Goal: Task Accomplishment & Management: Use online tool/utility

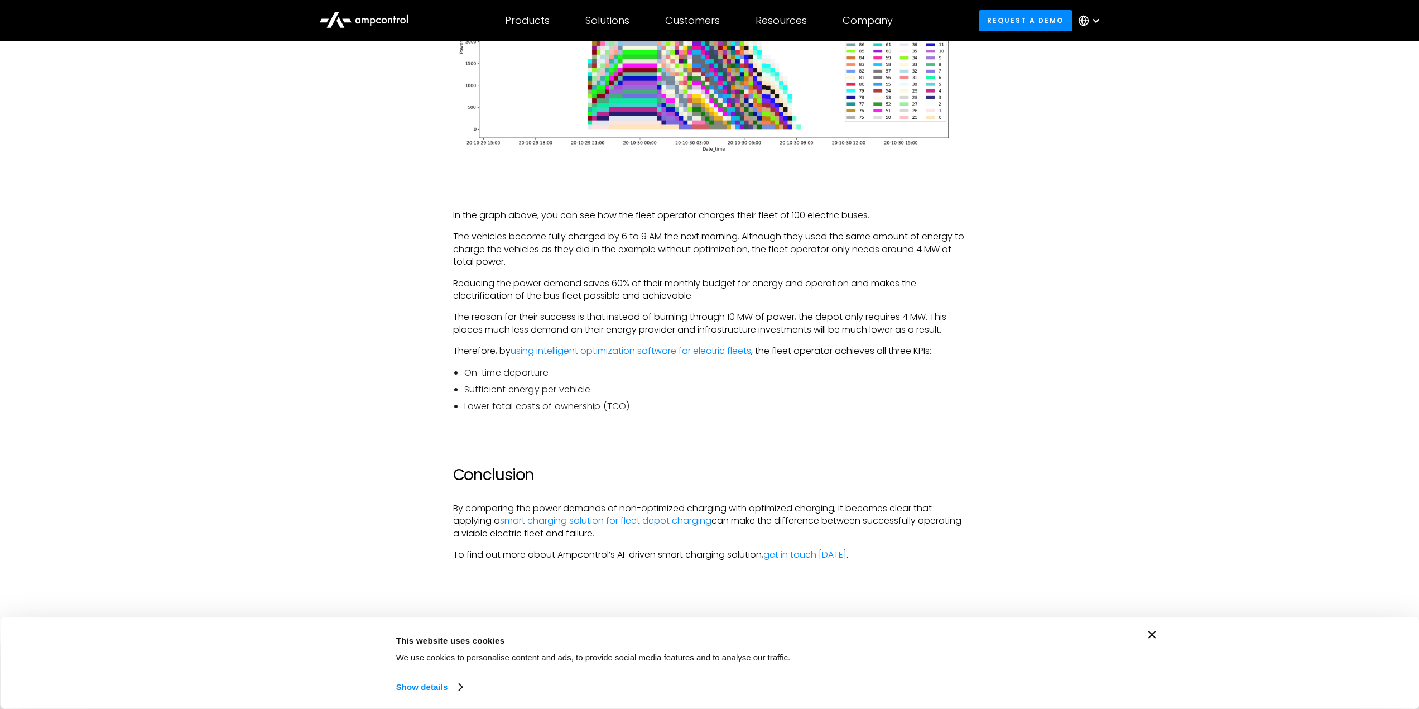
scroll to position [3794, 0]
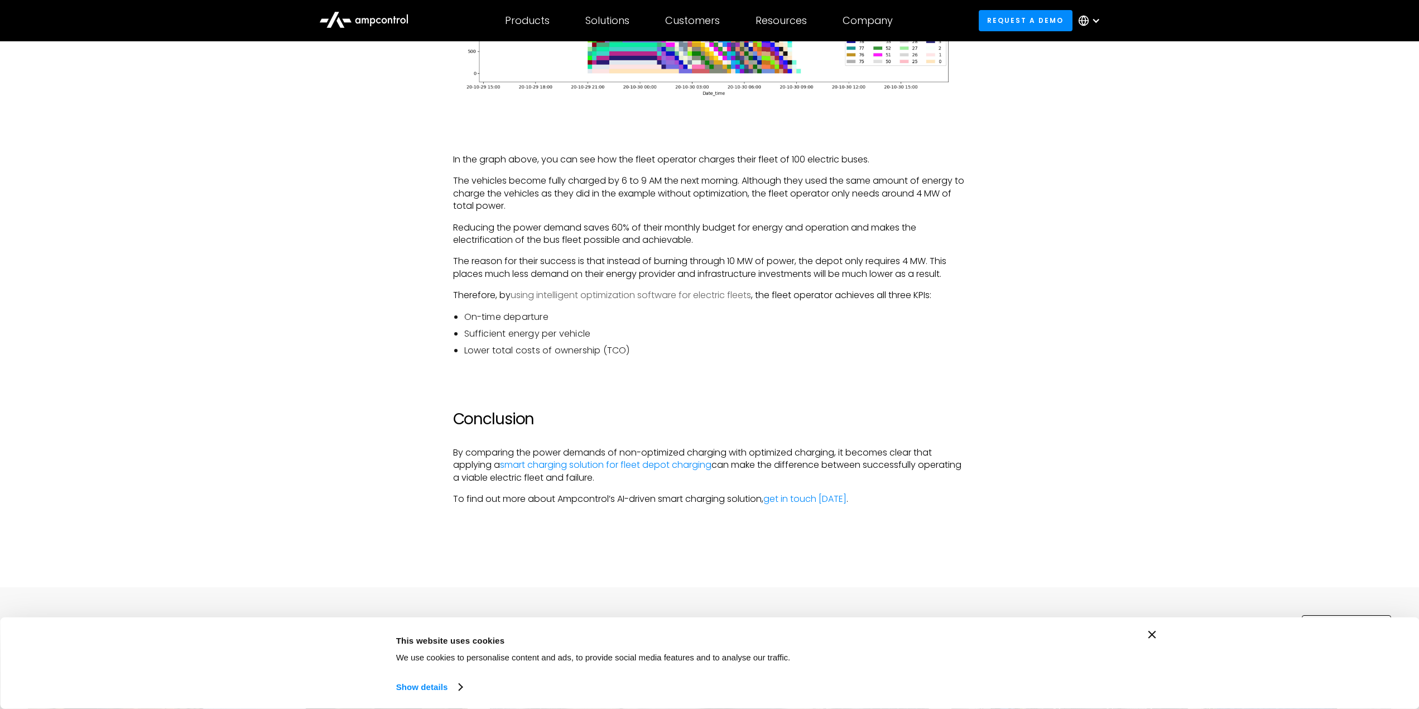
click at [647, 296] on link "using intelligent optimization software for electric fleets" at bounding box center [631, 294] width 240 height 13
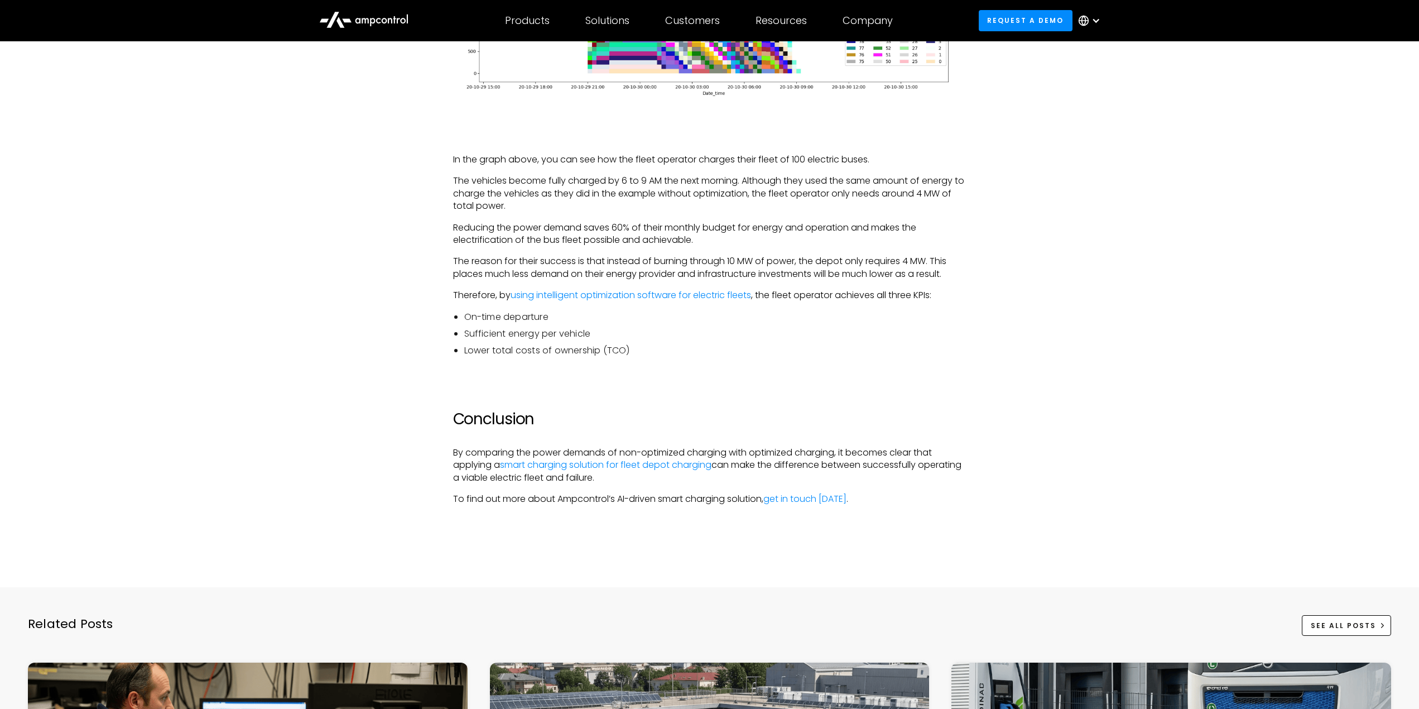
scroll to position [4129, 0]
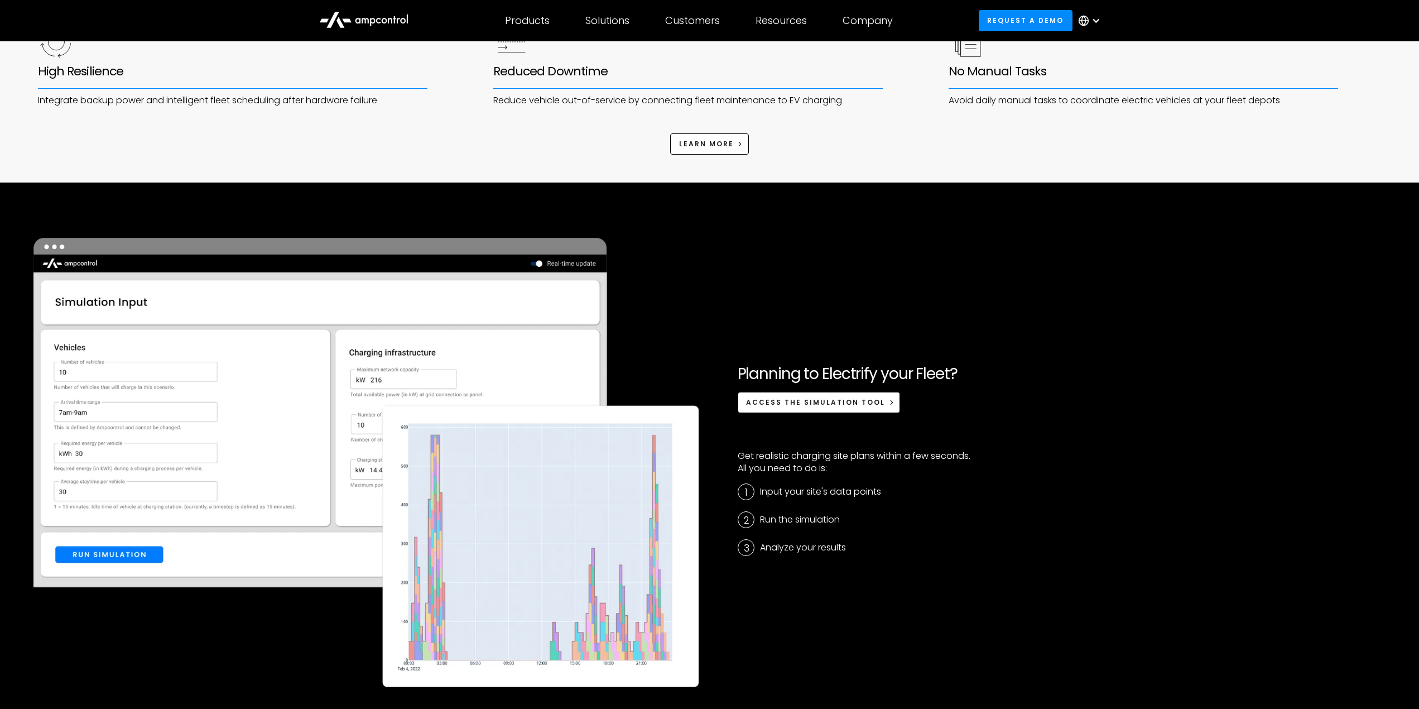
scroll to position [3125, 0]
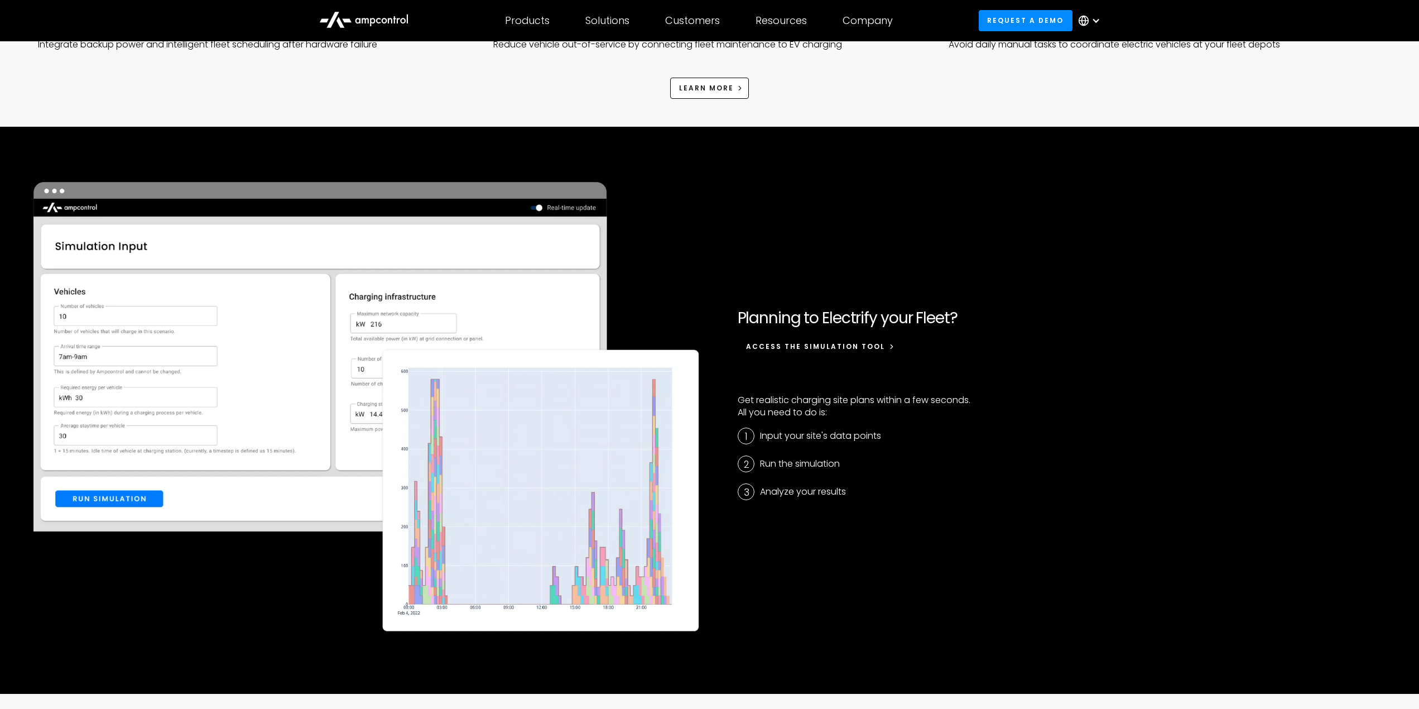
click at [813, 351] on span "Access the simulation tool" at bounding box center [815, 345] width 139 height 9
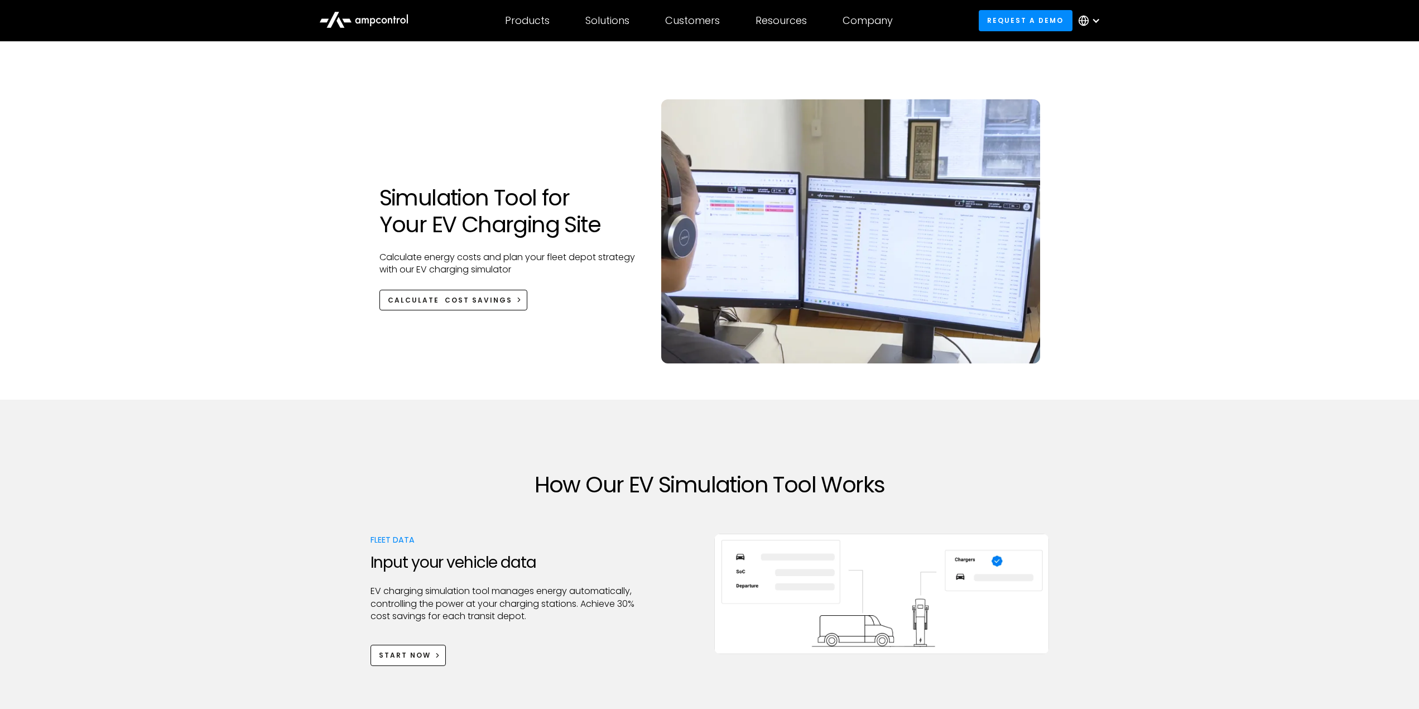
scroll to position [223, 0]
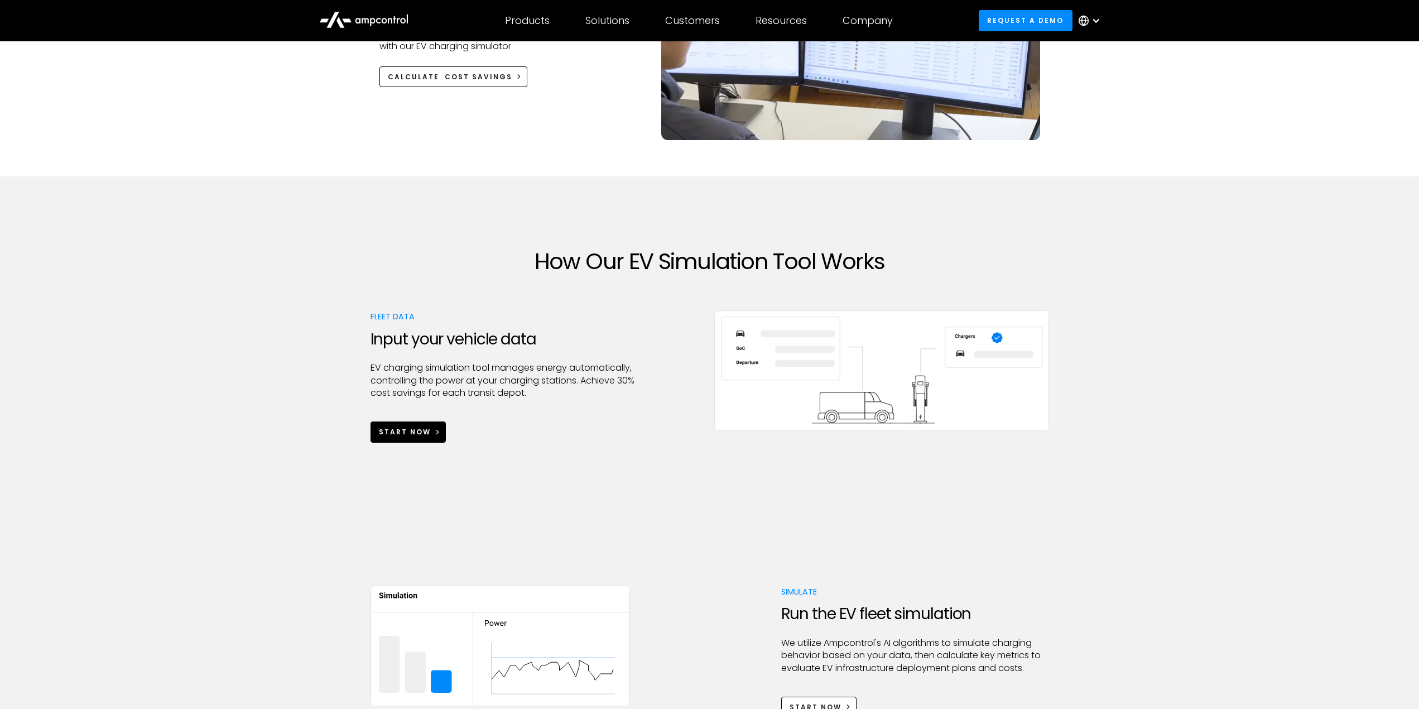
click at [412, 431] on div "Start Now" at bounding box center [405, 432] width 52 height 10
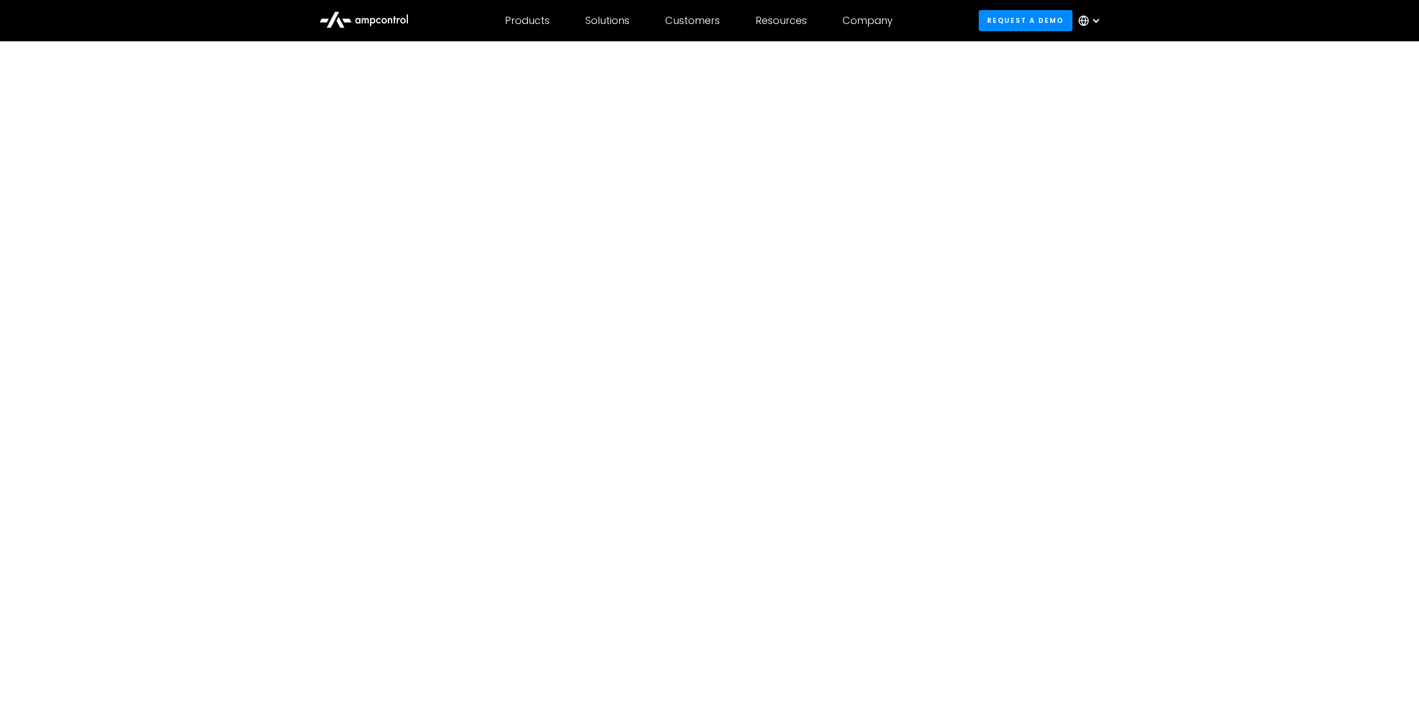
click at [1097, 22] on div at bounding box center [1095, 20] width 9 height 9
